Goal: Transaction & Acquisition: Book appointment/travel/reservation

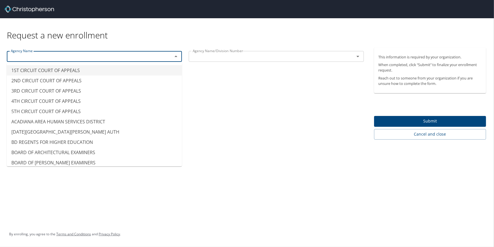
click at [137, 57] on input "text" at bounding box center [86, 56] width 155 height 7
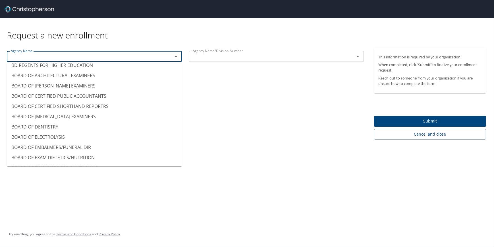
scroll to position [77, 0]
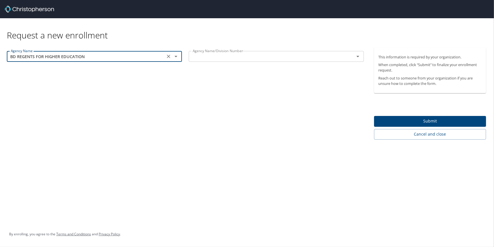
click at [175, 54] on icon "Open" at bounding box center [176, 56] width 7 height 7
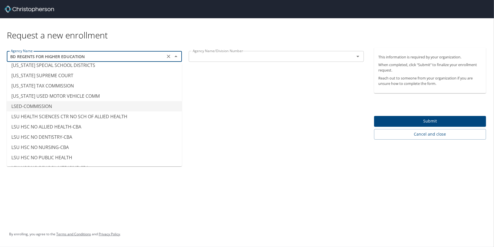
scroll to position [2734, 0]
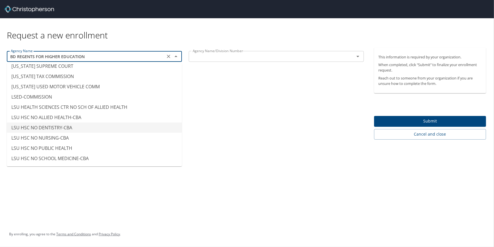
click at [121, 122] on li "LSU HSC NO DENTISTRY-CBA" at bounding box center [94, 127] width 175 height 10
type input "LSU HSC NO DENTISTRY-CBA"
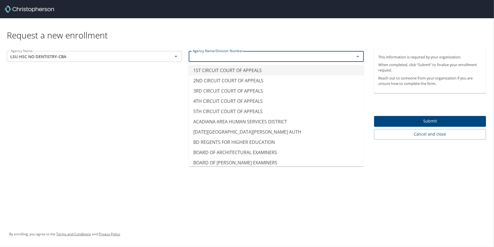
click at [228, 57] on input "text" at bounding box center [267, 56] width 155 height 7
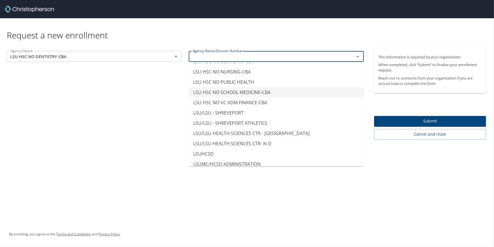
scroll to position [2815, 0]
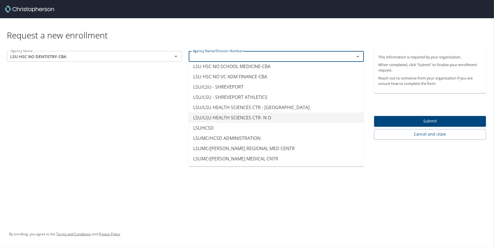
click at [259, 112] on li "LSU/LSU HEALTH SCIENCES CTR- N O" at bounding box center [276, 117] width 175 height 10
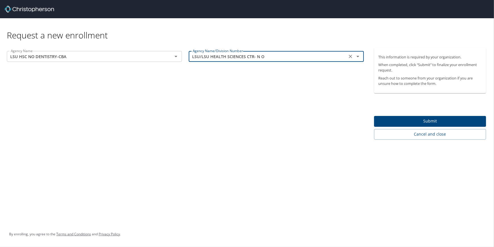
type input "LSU/LSU HEALTH SCIENCES CTR- N O"
click at [173, 56] on icon "Open" at bounding box center [176, 56] width 7 height 7
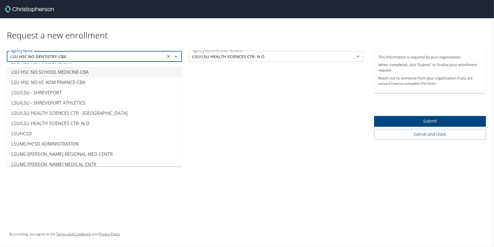
scroll to position [2822, 0]
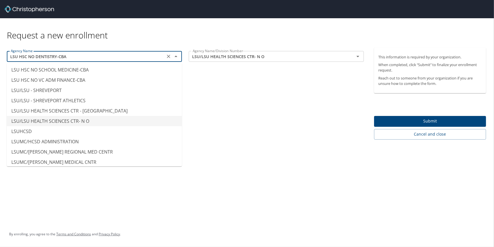
click at [79, 116] on li "LSU/LSU HEALTH SCIENCES CTR- N O" at bounding box center [94, 121] width 175 height 10
type input "LSU/LSU HEALTH SCIENCES CTR- N O"
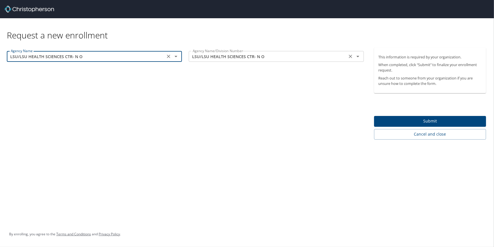
click at [359, 54] on icon "Open" at bounding box center [358, 56] width 7 height 7
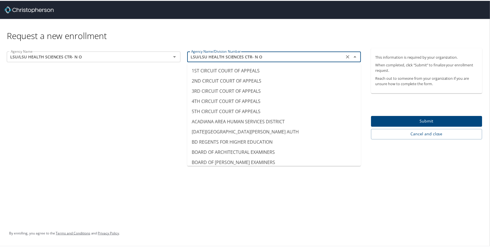
scroll to position [2764, 0]
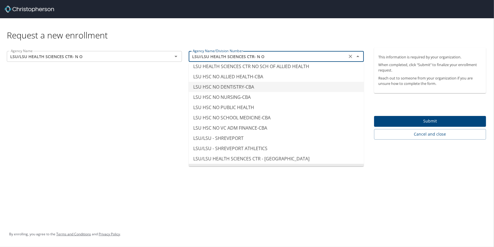
click at [240, 82] on li "LSU HSC NO DENTISTRY-CBA" at bounding box center [276, 87] width 175 height 10
type input "LSU HSC NO DENTISTRY-CBA"
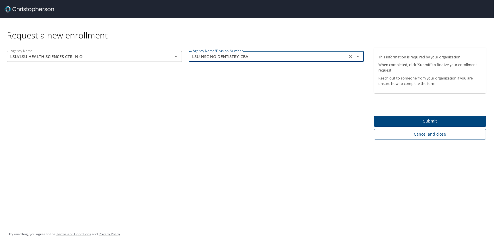
click at [396, 121] on span "Submit" at bounding box center [430, 120] width 103 height 7
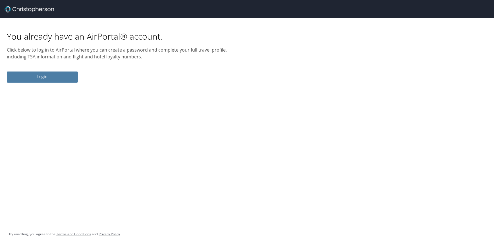
click at [42, 76] on span "Login" at bounding box center [42, 76] width 62 height 7
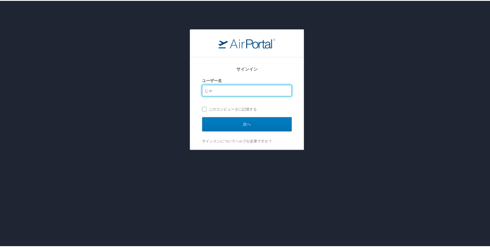
type input "じ"
type input "jyano@lsuhsc.edu"
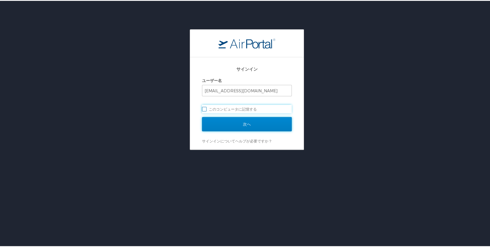
click at [206, 121] on input "次へ" at bounding box center [247, 123] width 90 height 14
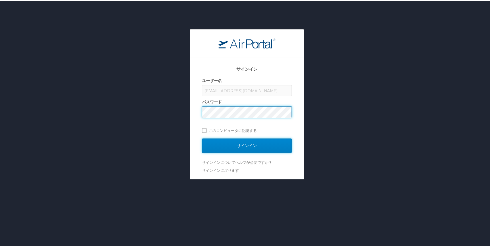
click at [245, 142] on input "サインイン" at bounding box center [247, 144] width 90 height 14
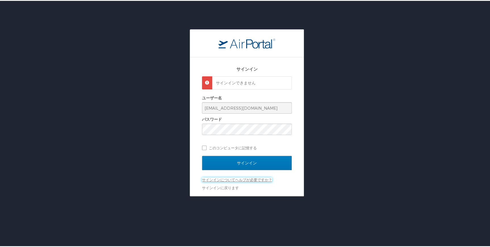
click at [255, 178] on link "サインインについてヘルプが必要ですか？" at bounding box center [237, 178] width 70 height 5
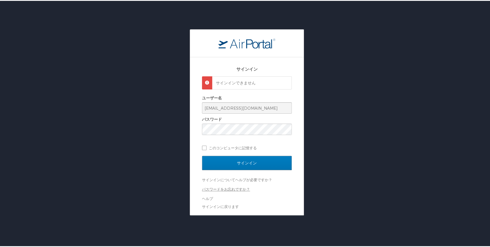
click at [236, 186] on link "パスワードをお忘れですか？" at bounding box center [226, 188] width 48 height 5
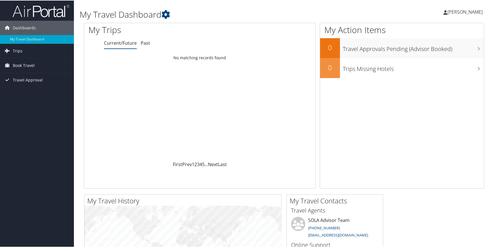
click at [471, 11] on span "[PERSON_NAME]" at bounding box center [465, 11] width 35 height 6
click at [438, 49] on link "View Travel Profile" at bounding box center [450, 51] width 63 height 10
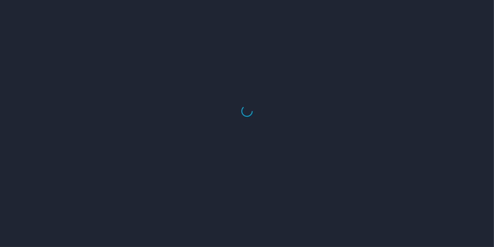
select select "US"
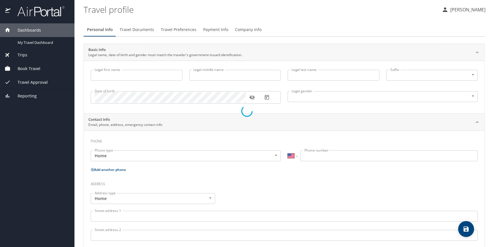
type input "JUNKO"
type input "YANO"
type input "Undisclosed"
select select "US"
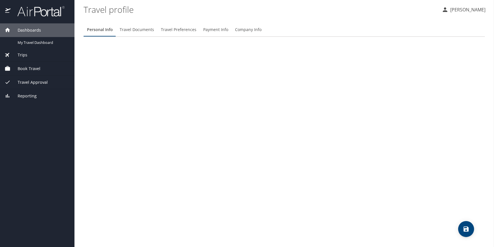
select select "US"
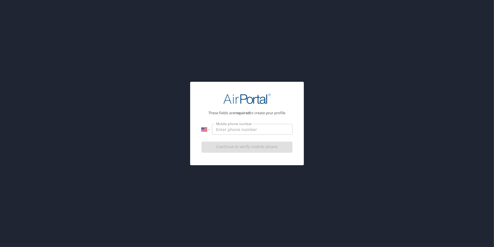
click at [232, 130] on input "Mobile phone number" at bounding box center [252, 129] width 80 height 11
type input "(504) 214-0163"
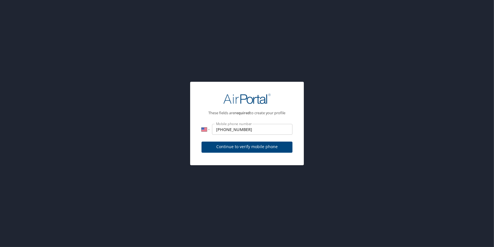
click at [245, 136] on div "International Afghanistan Åland Islands Albania Algeria American Samoa Andorra …" at bounding box center [247, 133] width 91 height 19
click at [248, 146] on span "Continue to verify mobile phone" at bounding box center [247, 146] width 82 height 7
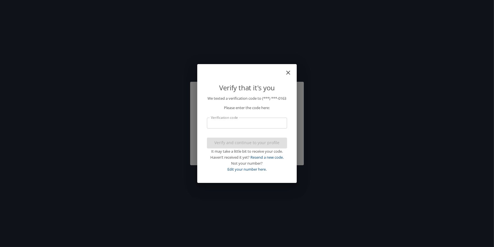
click at [258, 127] on input "Verification code" at bounding box center [247, 122] width 80 height 11
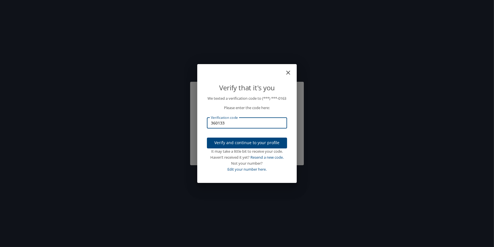
type input "360133"
click at [258, 142] on span "Verify and continue to your profile" at bounding box center [247, 142] width 71 height 7
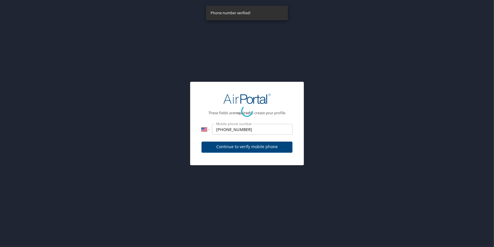
select select "US"
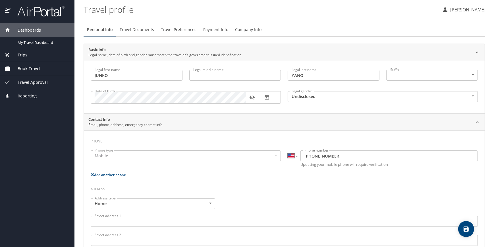
click at [28, 52] on div "Trips" at bounding box center [37, 55] width 65 height 6
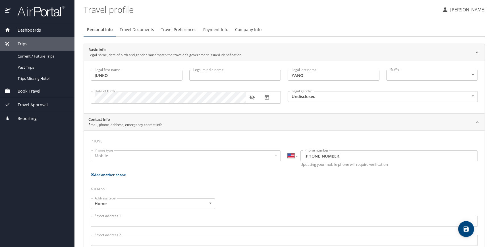
click at [37, 88] on span "Book Travel" at bounding box center [26, 91] width 30 height 6
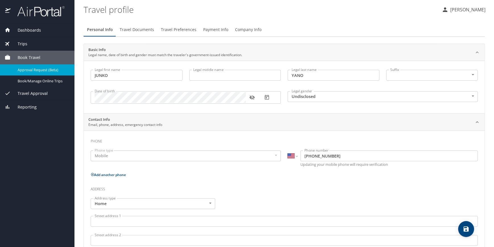
click at [39, 71] on span "Approval Request (Beta)" at bounding box center [43, 69] width 50 height 5
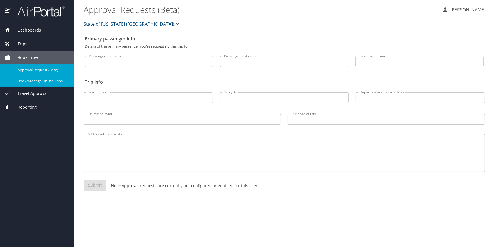
click at [35, 79] on span "Book/Manage Online Trips" at bounding box center [43, 80] width 50 height 5
click at [50, 82] on span "Book/Manage Online Trips" at bounding box center [43, 80] width 50 height 5
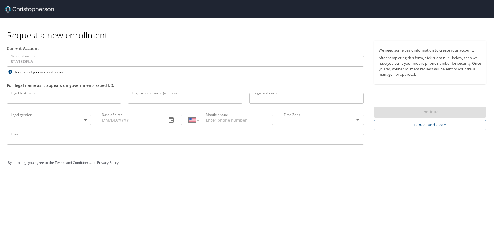
select select "US"
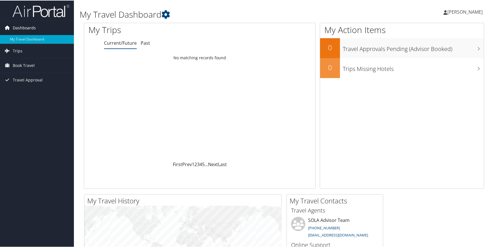
click at [26, 28] on span "Dashboards" at bounding box center [24, 27] width 23 height 14
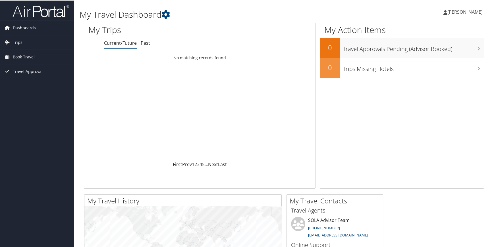
click at [26, 28] on span "Dashboards" at bounding box center [24, 27] width 23 height 14
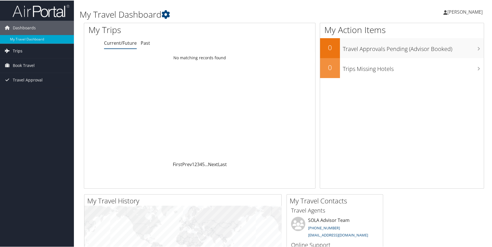
click at [40, 51] on link "Trips" at bounding box center [37, 50] width 74 height 14
click at [33, 88] on span "Book Travel" at bounding box center [24, 90] width 22 height 14
